Goal: Information Seeking & Learning: Learn about a topic

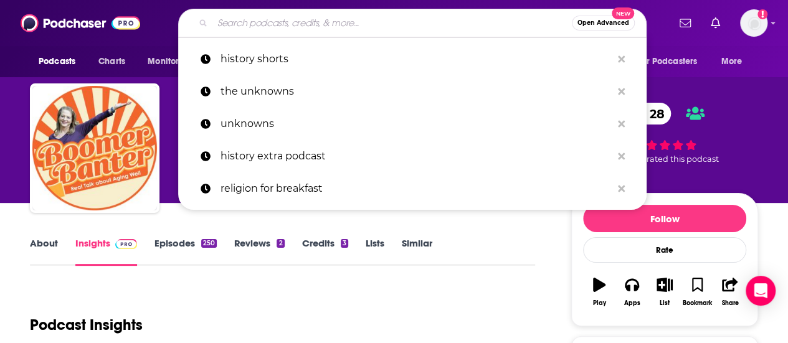
click at [298, 21] on input "Search podcasts, credits, & more..." at bounding box center [393, 23] width 360 height 20
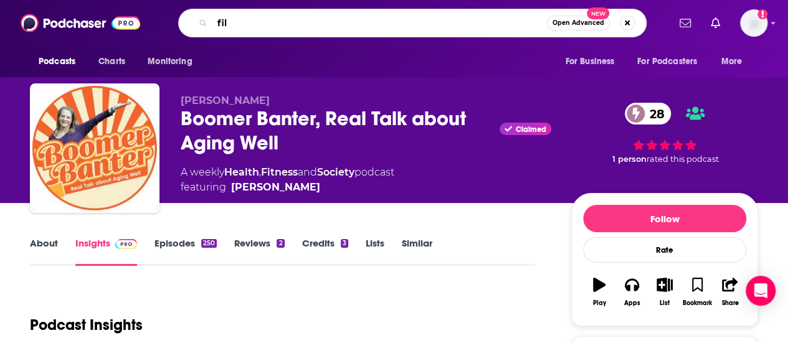
type input "film"
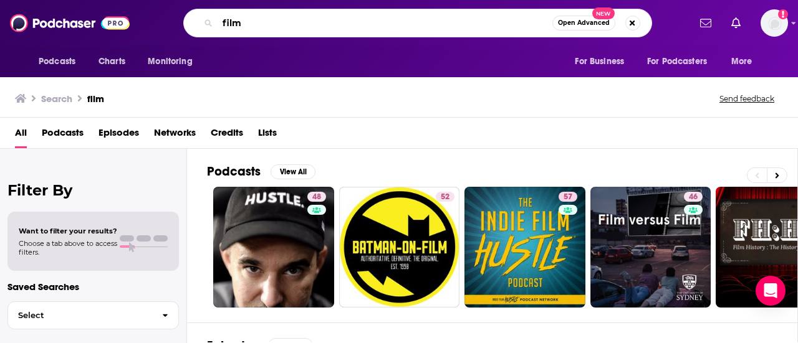
click at [314, 31] on input "film" at bounding box center [385, 23] width 335 height 20
click at [313, 28] on input "film" at bounding box center [385, 23] width 335 height 20
type input "f"
type input "the big picture"
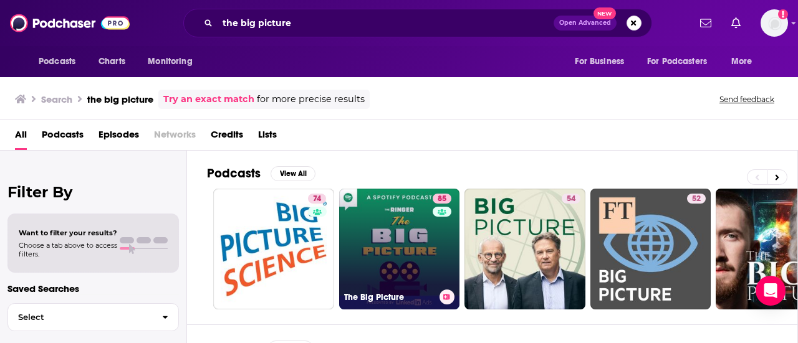
click at [419, 231] on link "85 The Big Picture" at bounding box center [399, 249] width 121 height 121
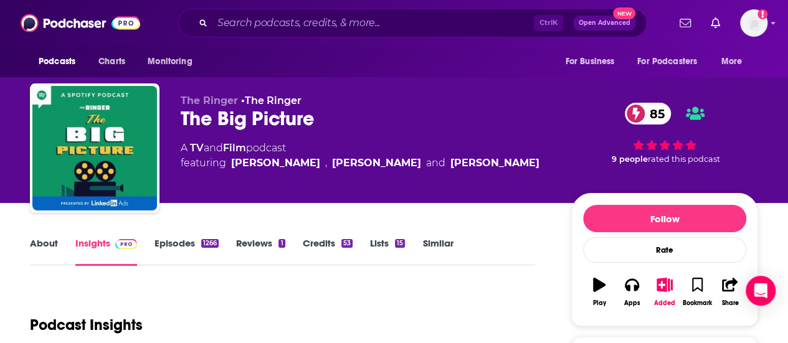
click at [238, 148] on link "Film" at bounding box center [234, 148] width 23 height 12
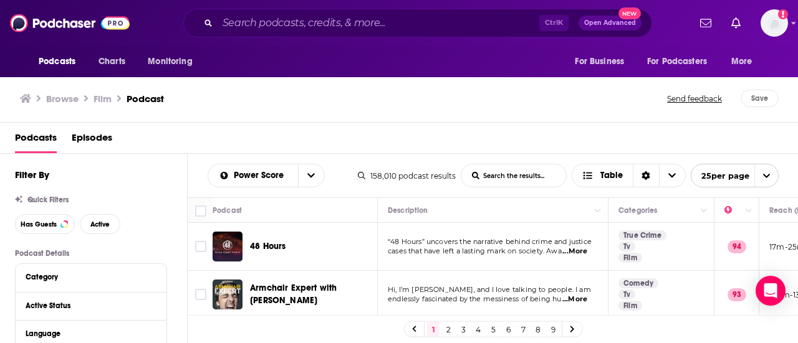
click at [585, 251] on span "...More" at bounding box center [574, 252] width 25 height 10
click at [393, 140] on div "Podcasts Episodes" at bounding box center [402, 141] width 774 height 26
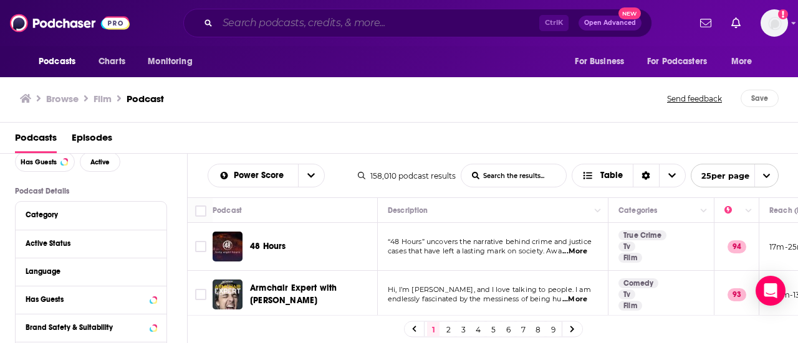
click at [310, 18] on input "Search podcasts, credits, & more..." at bounding box center [379, 23] width 322 height 20
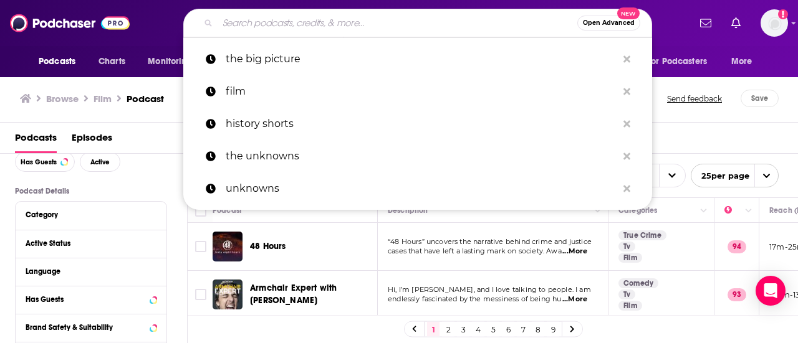
click at [131, 190] on p "Podcast Details" at bounding box center [91, 191] width 152 height 9
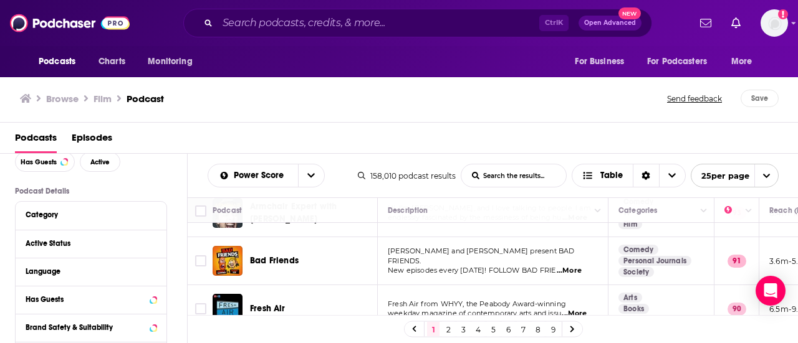
scroll to position [62, 0]
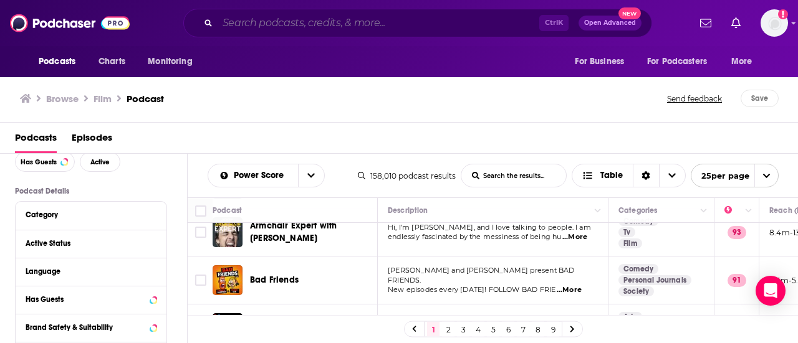
click at [284, 25] on input "Search podcasts, credits, & more..." at bounding box center [379, 23] width 322 height 20
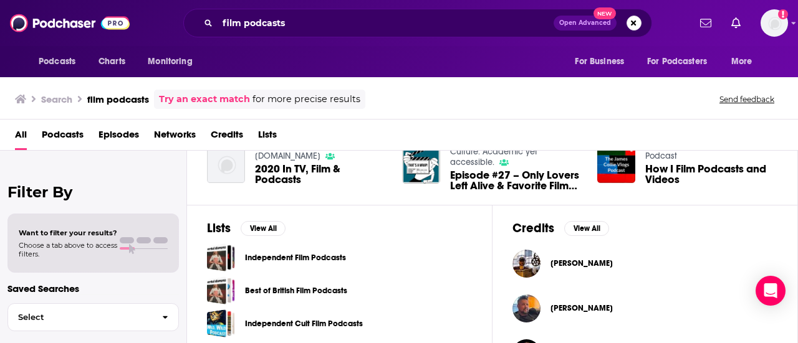
scroll to position [374, 0]
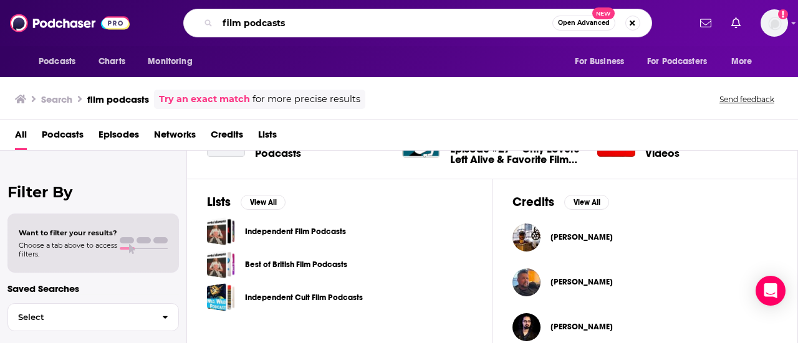
drag, startPoint x: 298, startPoint y: 24, endPoint x: 200, endPoint y: 22, distance: 97.9
click at [200, 22] on div "film podcasts Open Advanced New" at bounding box center [417, 23] width 469 height 29
type input "top film podcasts"
